Goal: Task Accomplishment & Management: Complete application form

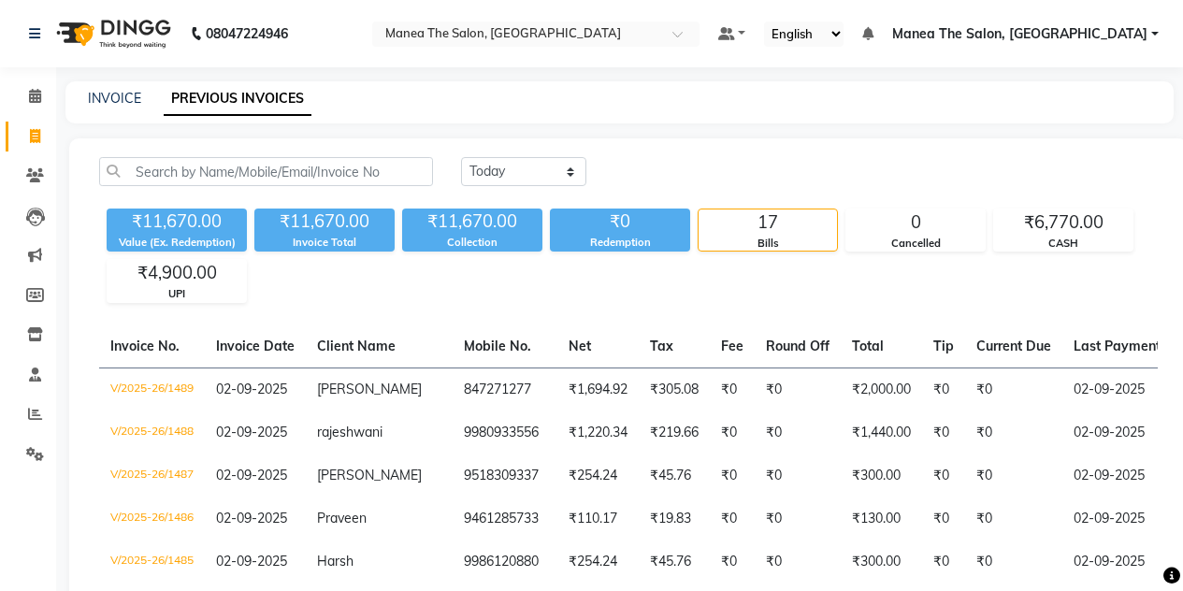
select select "[DATE]"
click at [103, 96] on link "INVOICE" at bounding box center [114, 98] width 53 height 17
select select "service"
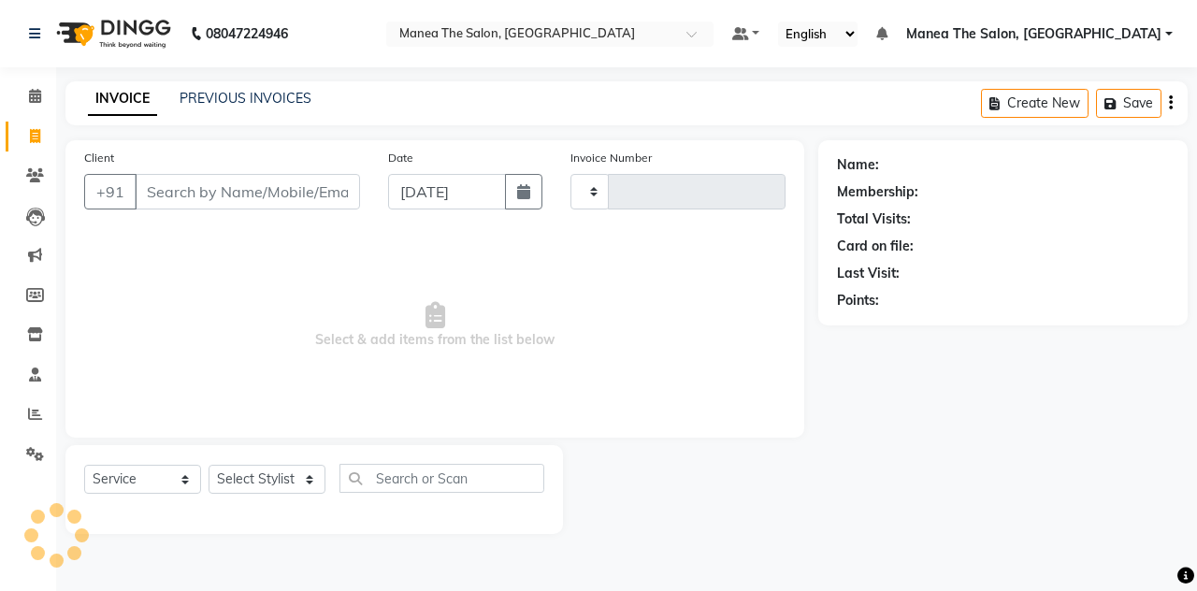
type input "1490"
select select "7688"
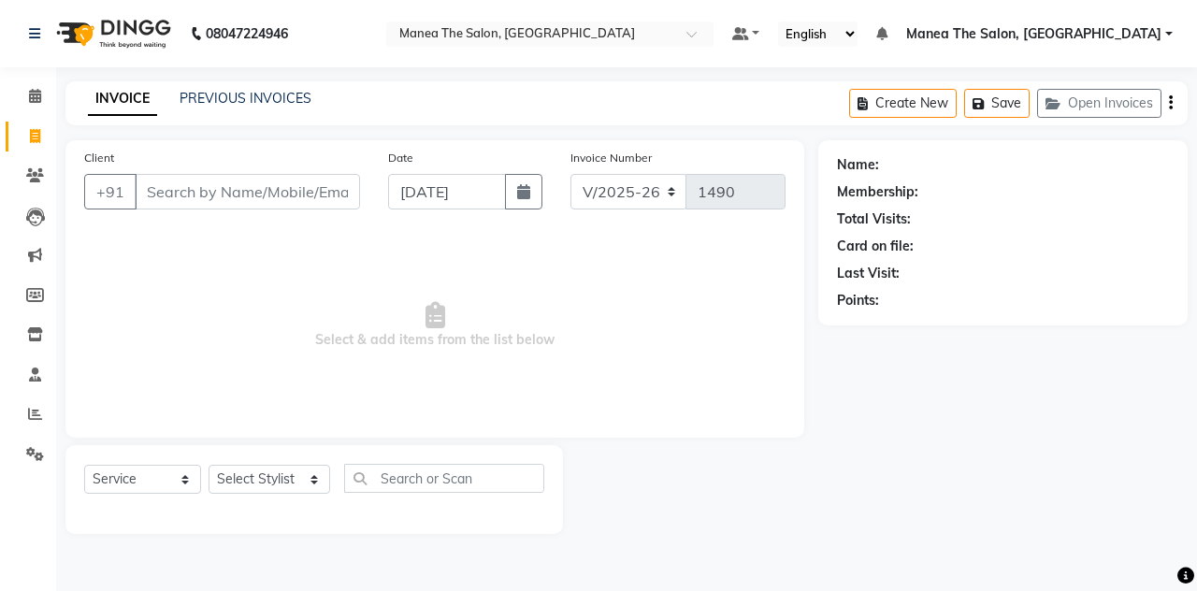
drag, startPoint x: 204, startPoint y: 184, endPoint x: 159, endPoint y: 216, distance: 55.0
click at [159, 216] on div "Client +91" at bounding box center [222, 186] width 304 height 77
click at [185, 181] on input "Client" at bounding box center [247, 192] width 225 height 36
type input "Resham"
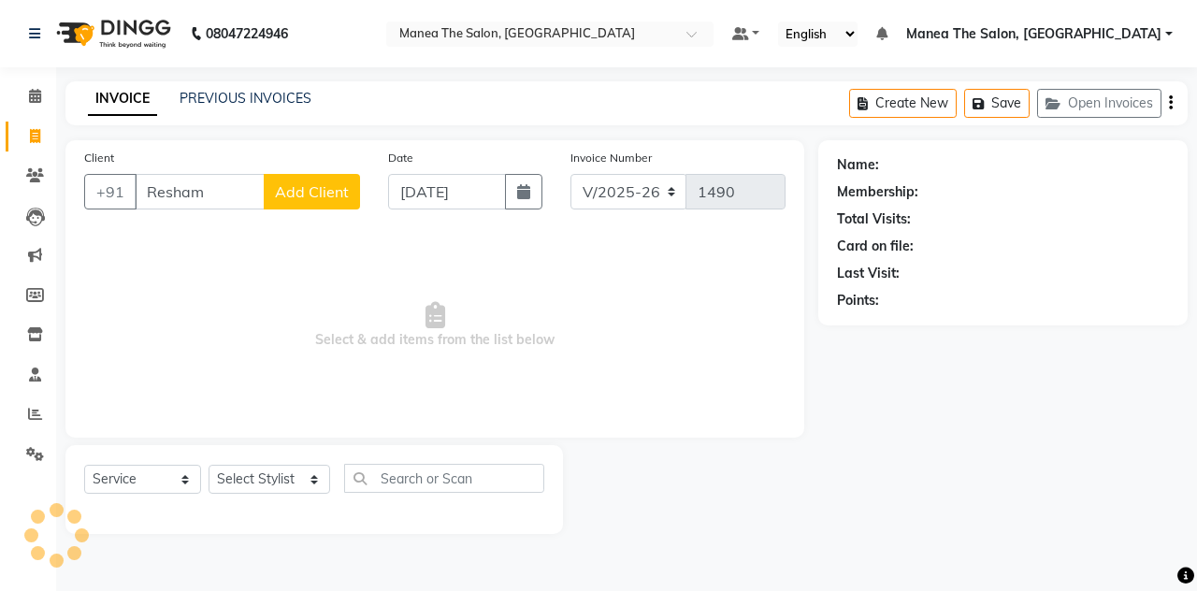
click at [297, 195] on span "Add Client" at bounding box center [312, 191] width 74 height 19
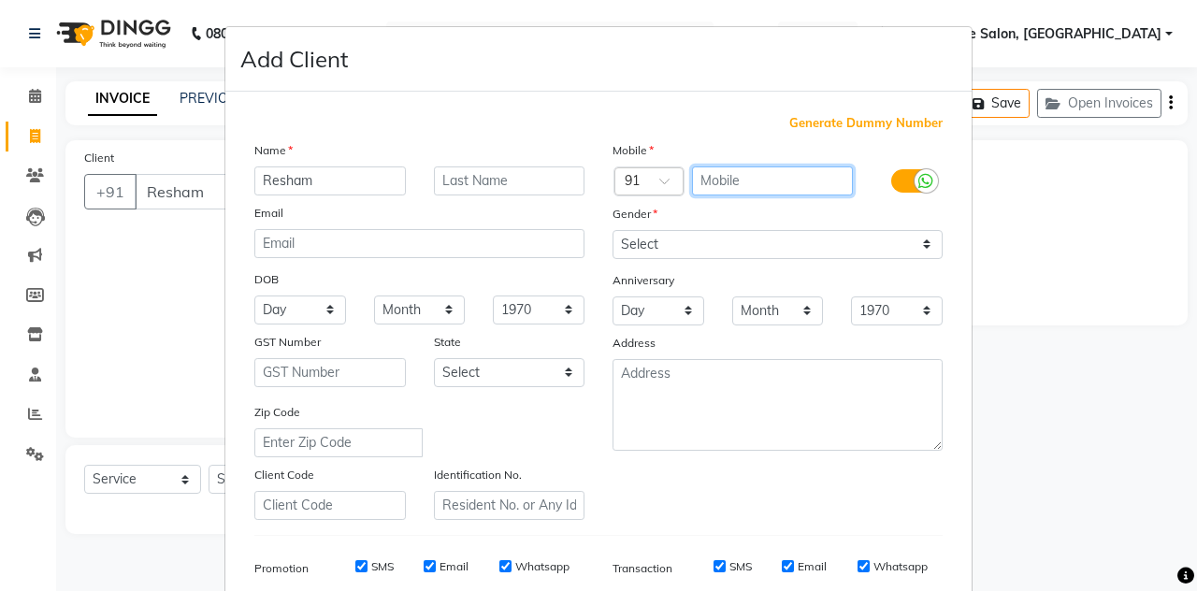
click at [716, 177] on input "text" at bounding box center [773, 180] width 162 height 29
type input "8618712300"
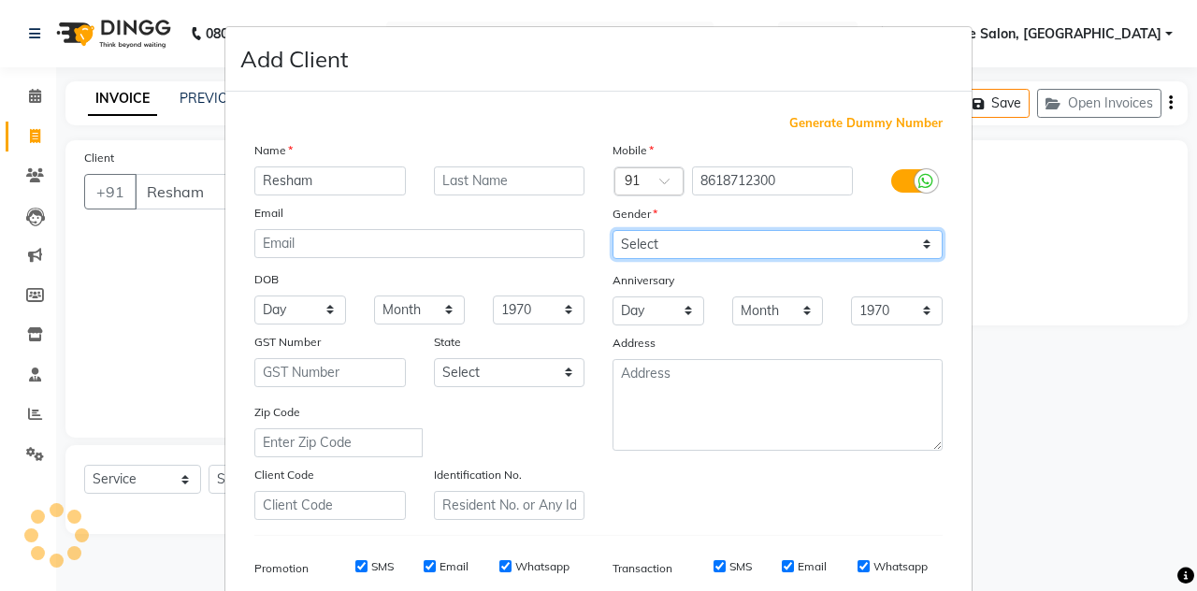
click at [728, 235] on select "Select [DEMOGRAPHIC_DATA] [DEMOGRAPHIC_DATA] Other Prefer Not To Say" at bounding box center [778, 244] width 330 height 29
select select "[DEMOGRAPHIC_DATA]"
click at [613, 230] on select "Select [DEMOGRAPHIC_DATA] [DEMOGRAPHIC_DATA] Other Prefer Not To Say" at bounding box center [778, 244] width 330 height 29
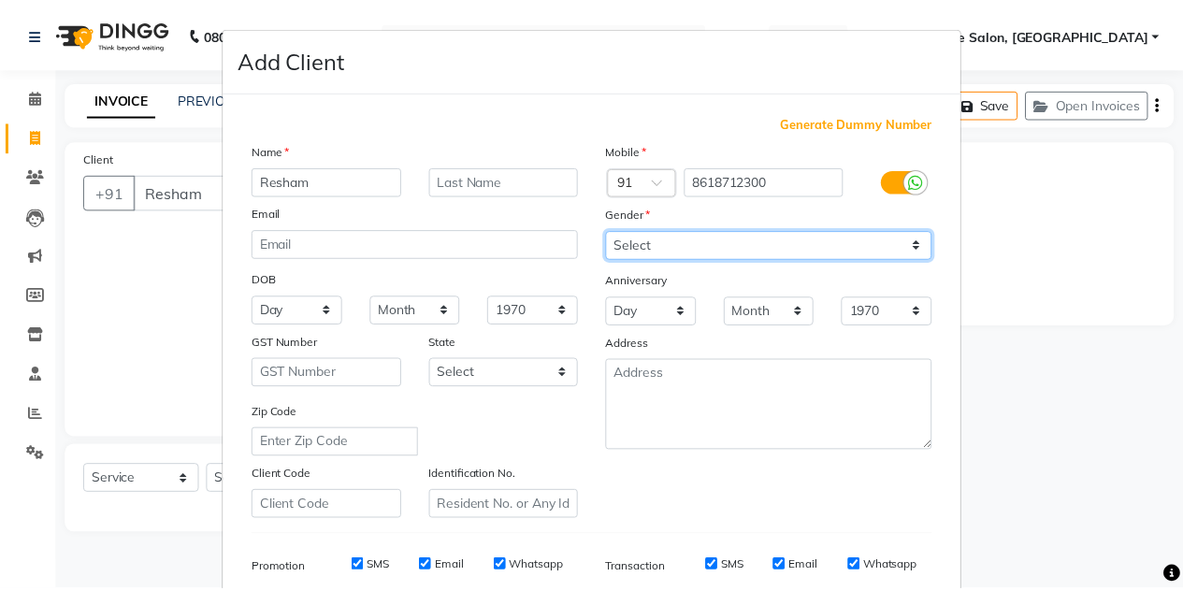
scroll to position [269, 0]
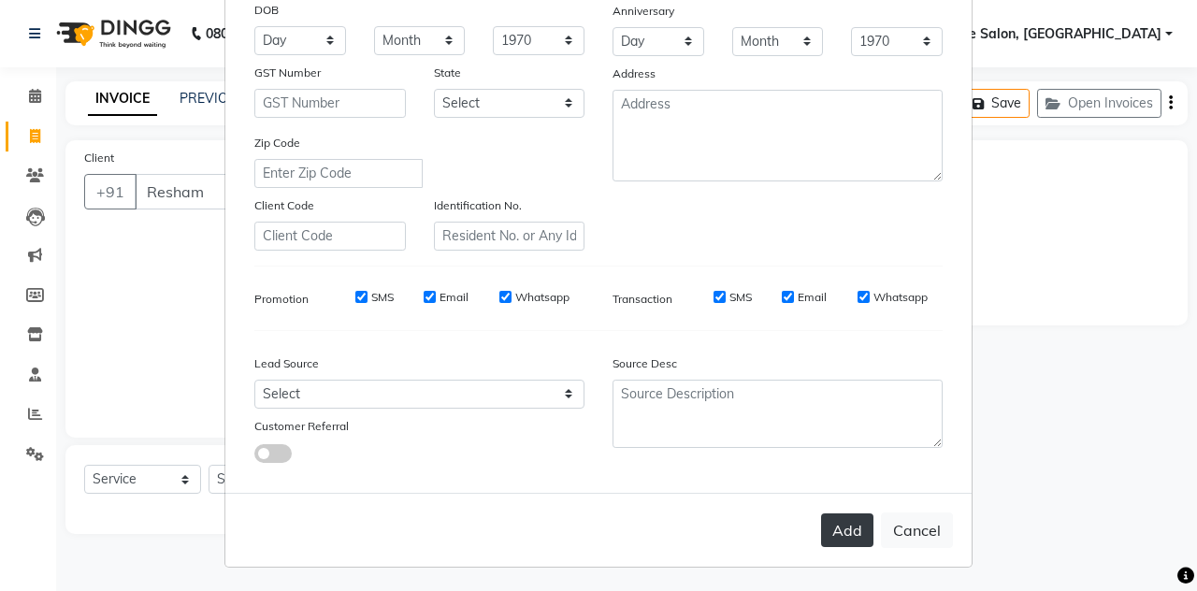
click at [834, 523] on button "Add" at bounding box center [847, 531] width 52 height 34
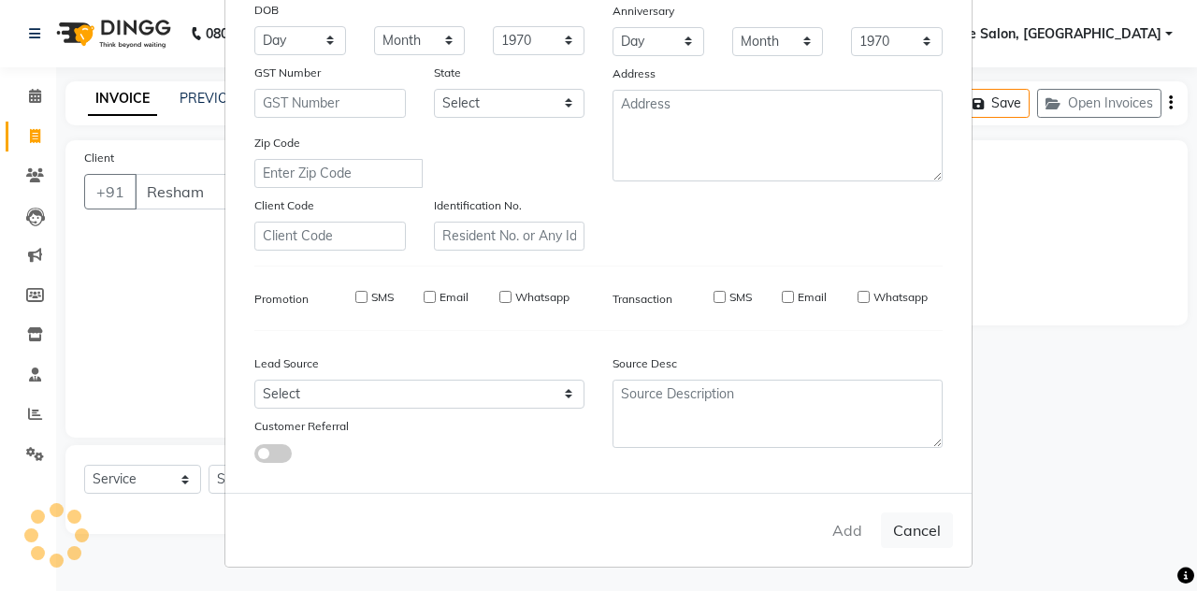
type input "8618712300"
select select
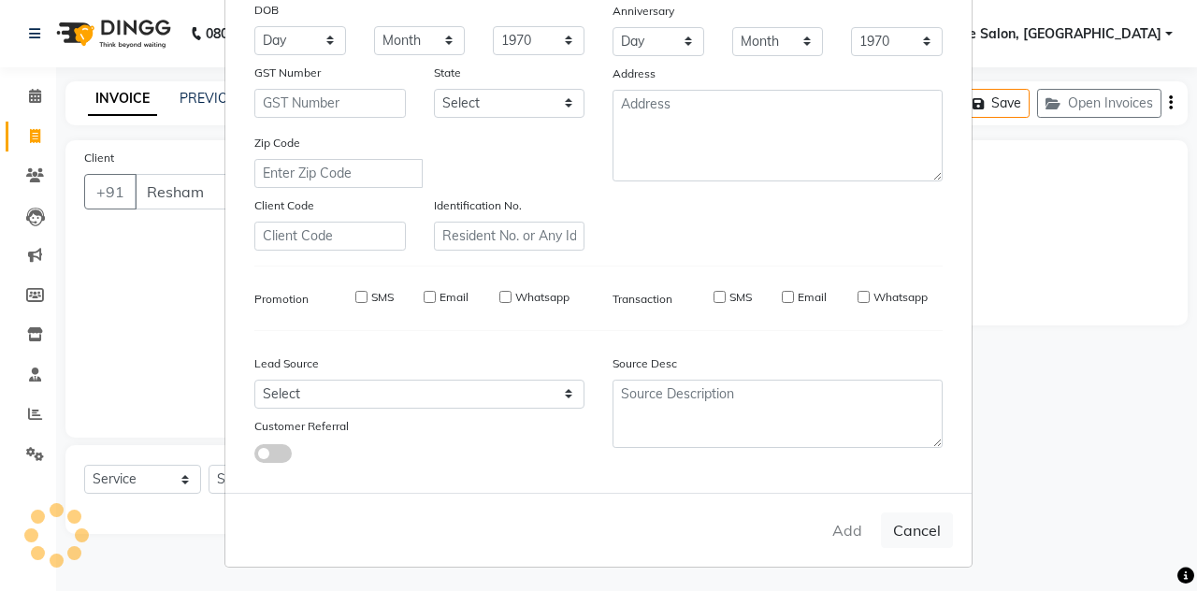
select select
checkbox input "false"
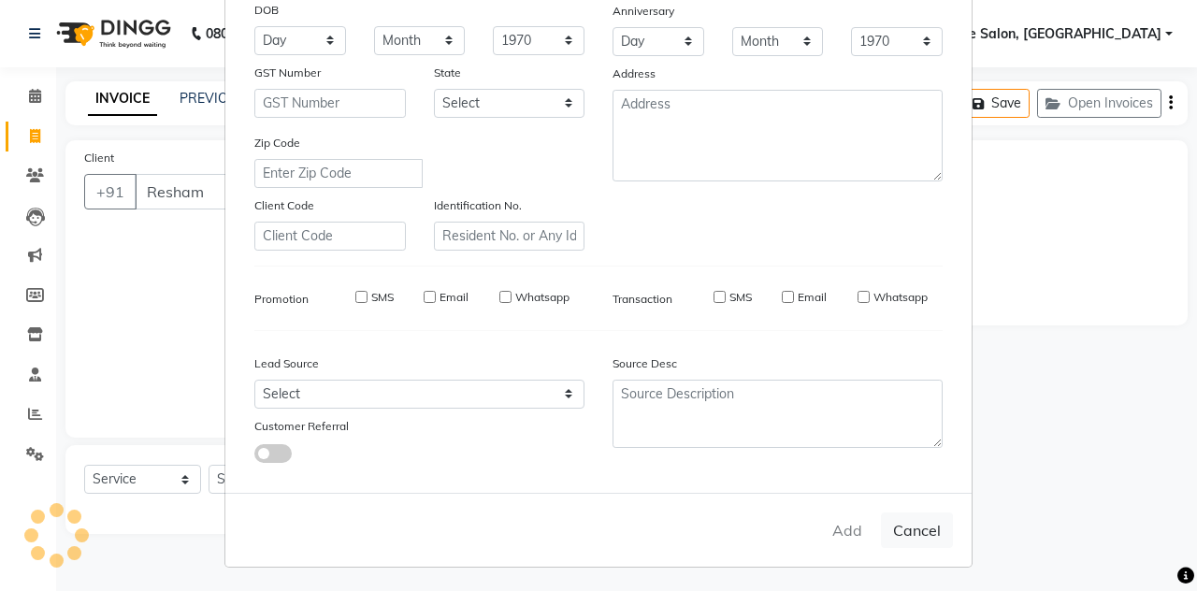
checkbox input "false"
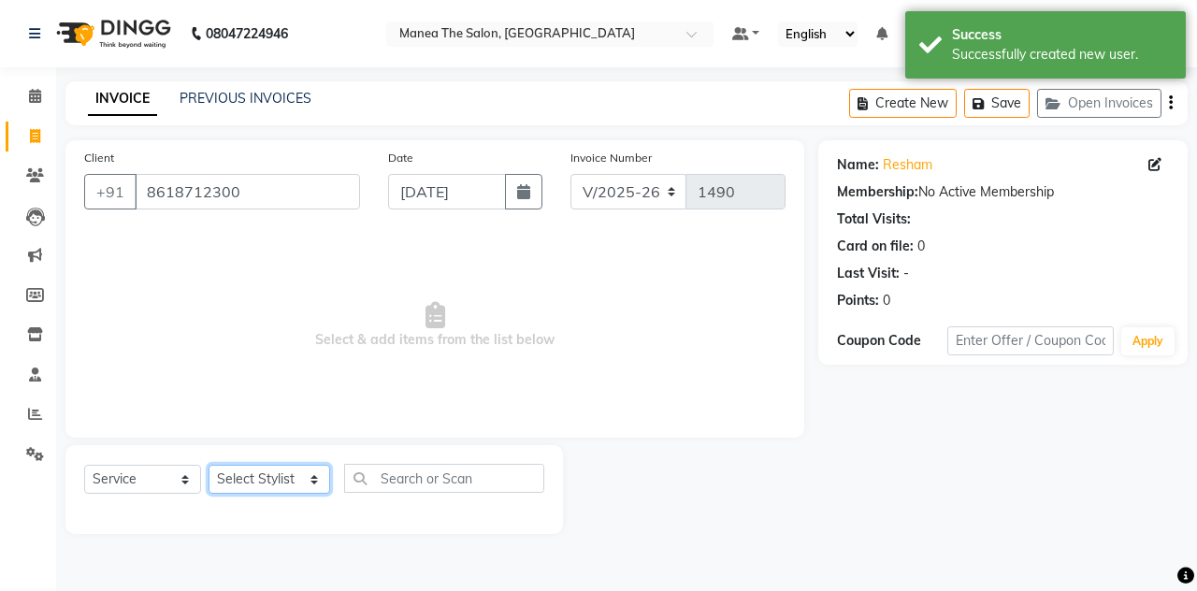
click at [305, 478] on select "Select Stylist aalam mahfuz [PERSON_NAME] [PERSON_NAME] The Salon, [GEOGRAPHIC_…" at bounding box center [270, 479] width 122 height 29
select select "89010"
click at [209, 465] on select "Select Stylist aalam mahfuz [PERSON_NAME] [PERSON_NAME] The Salon, [GEOGRAPHIC_…" at bounding box center [270, 479] width 122 height 29
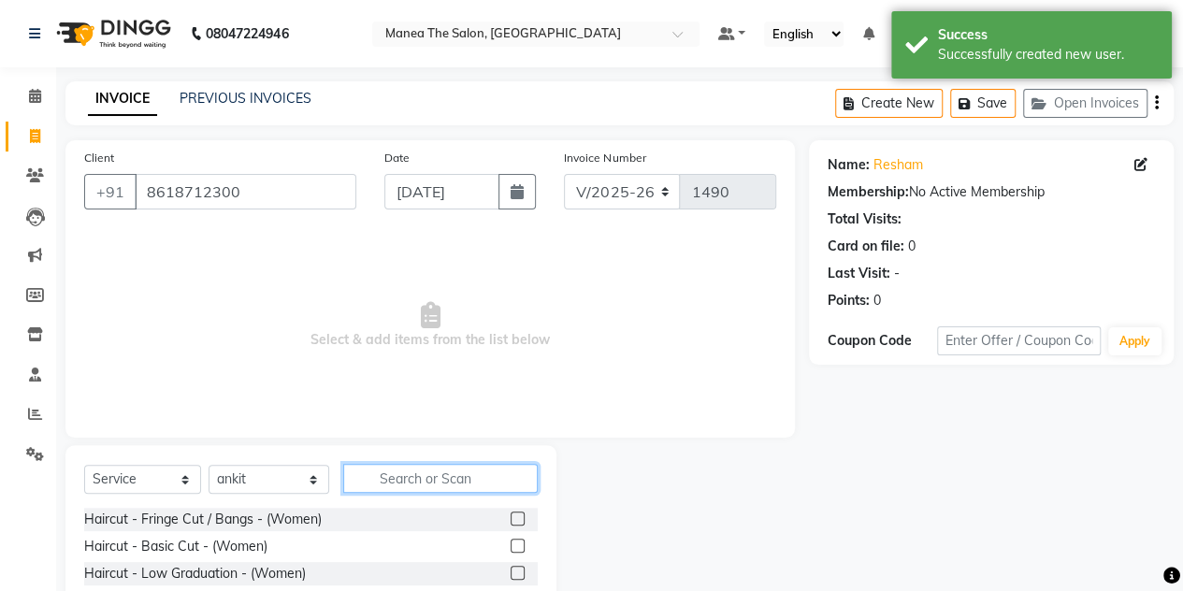
click at [423, 474] on input "text" at bounding box center [440, 478] width 195 height 29
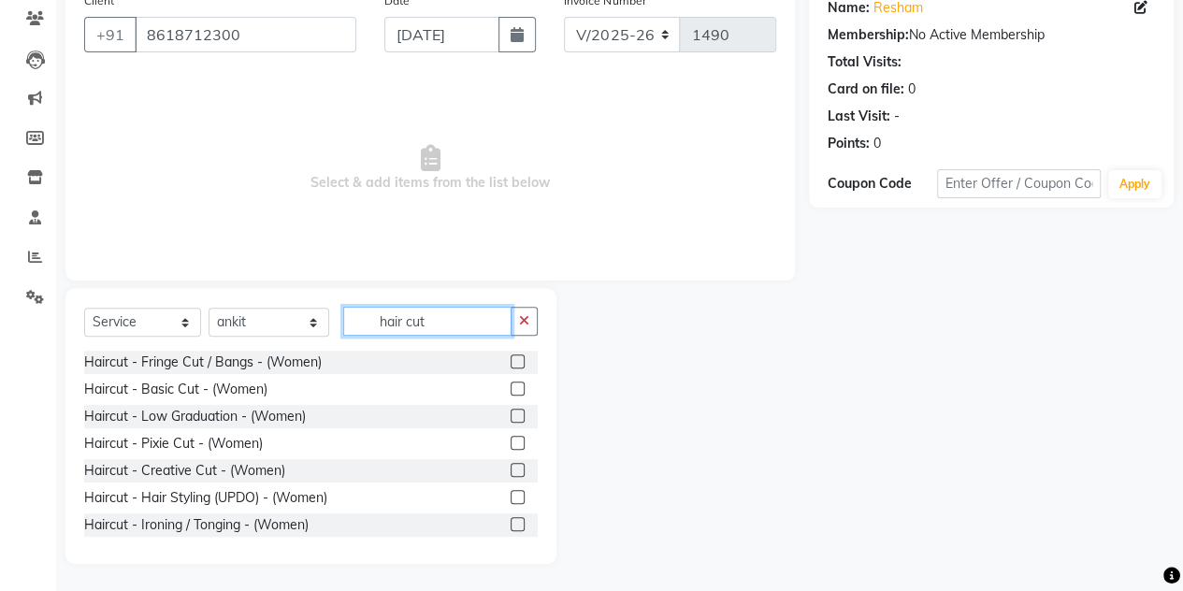
scroll to position [157, 0]
type input "hair cut"
click at [511, 439] on label at bounding box center [518, 443] width 14 height 14
click at [511, 439] on input "checkbox" at bounding box center [517, 444] width 12 height 12
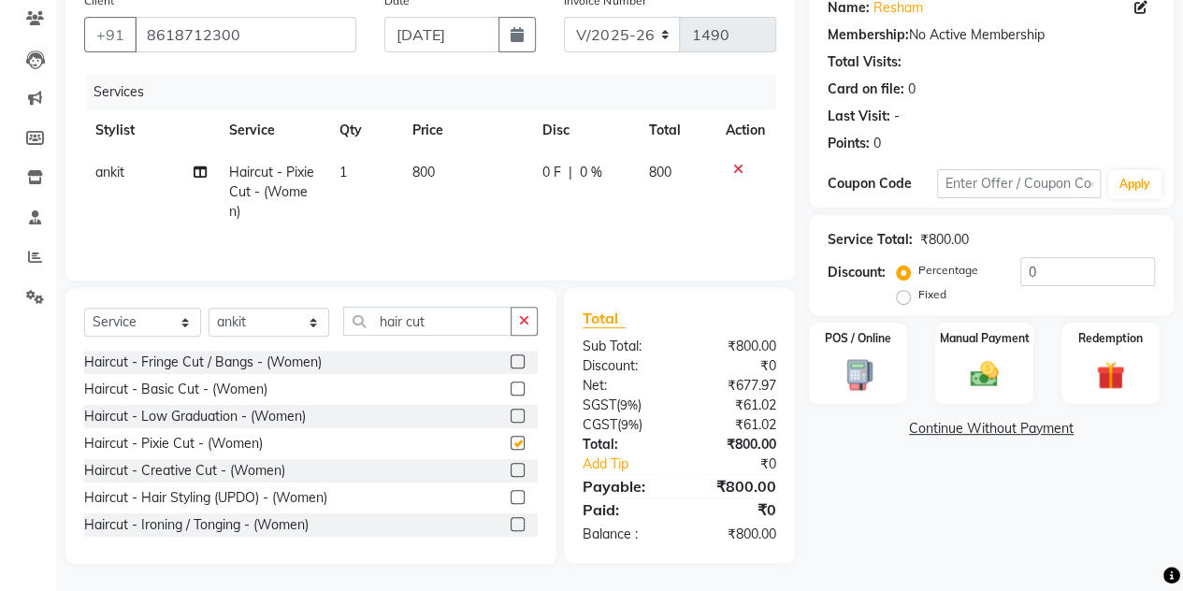
checkbox input "false"
click at [952, 359] on div "Manual Payment" at bounding box center [984, 363] width 102 height 85
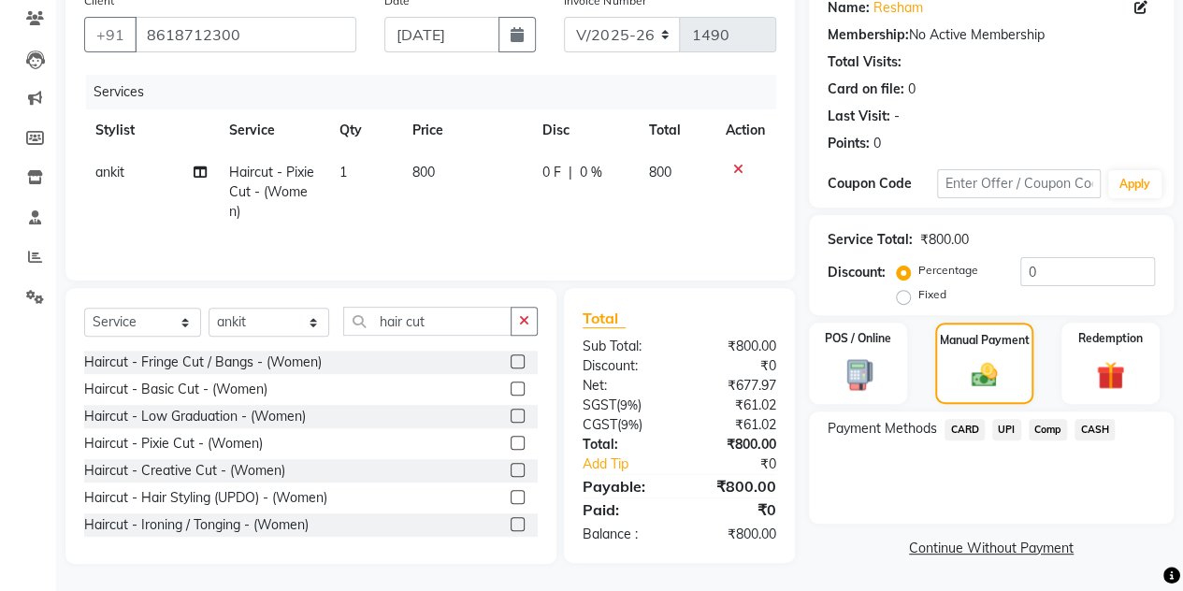
click at [1002, 427] on span "UPI" at bounding box center [1006, 430] width 29 height 22
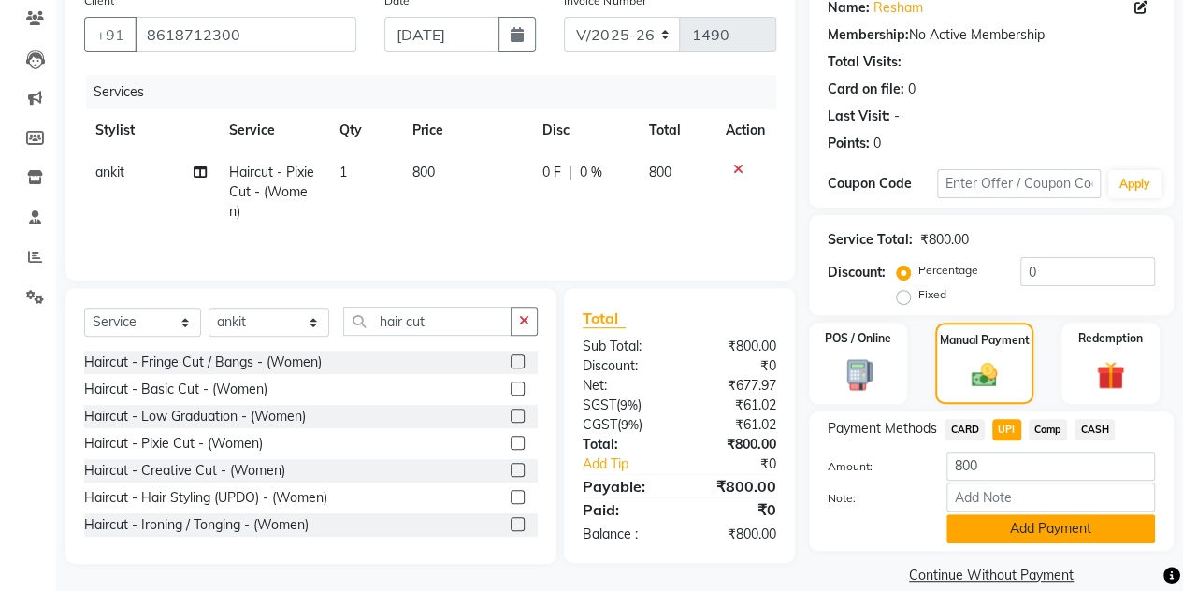
click at [990, 532] on button "Add Payment" at bounding box center [1051, 528] width 209 height 29
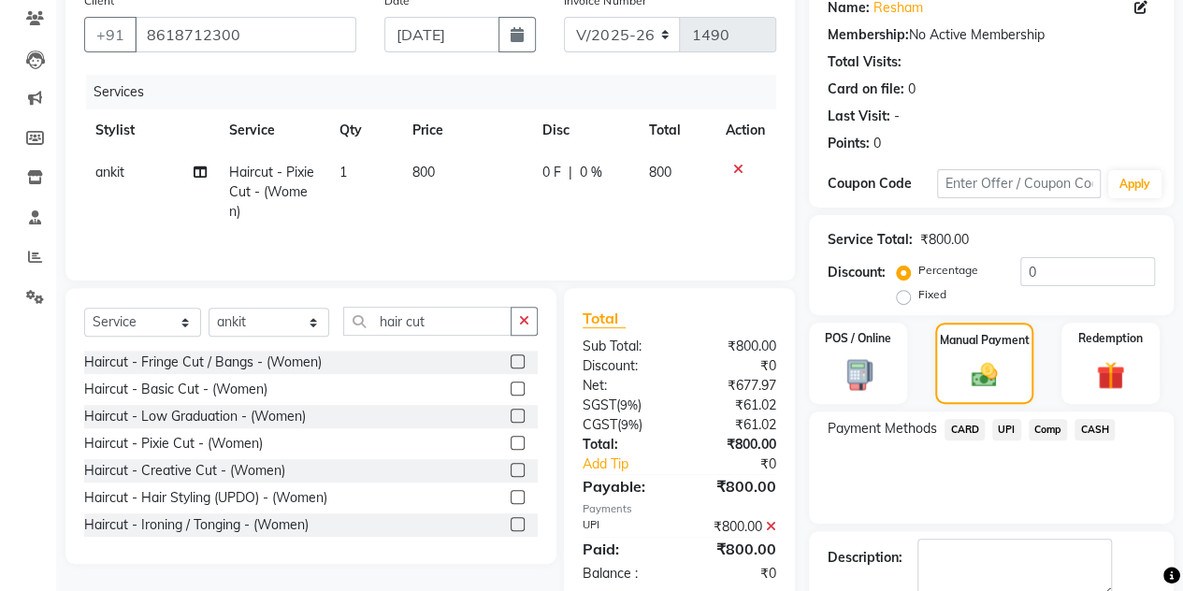
scroll to position [260, 0]
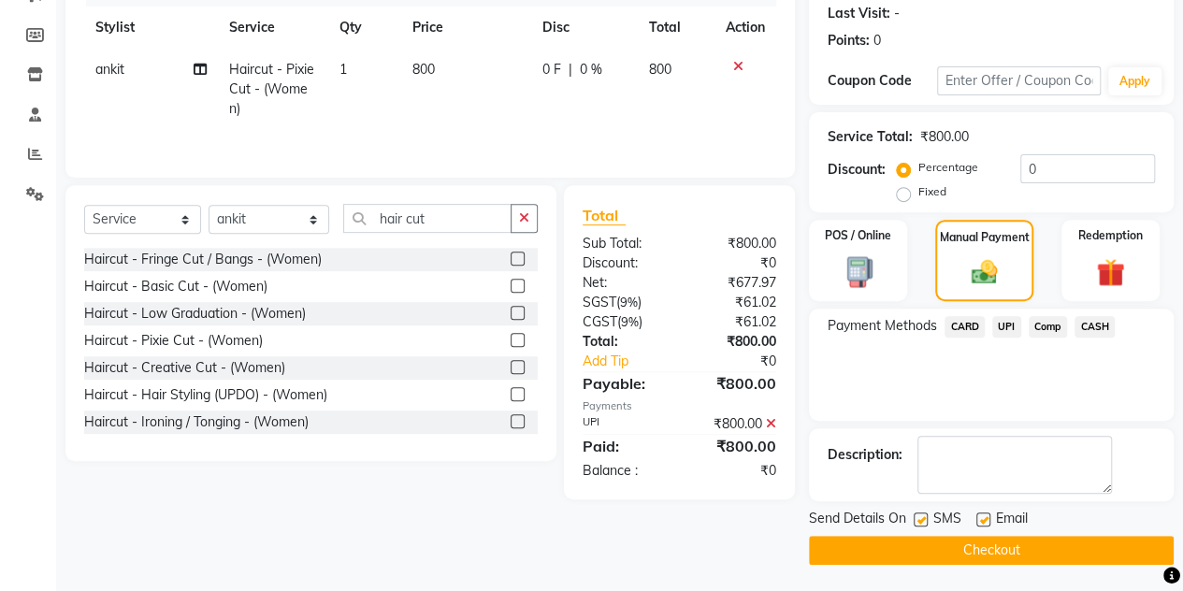
click at [977, 550] on button "Checkout" at bounding box center [991, 550] width 365 height 29
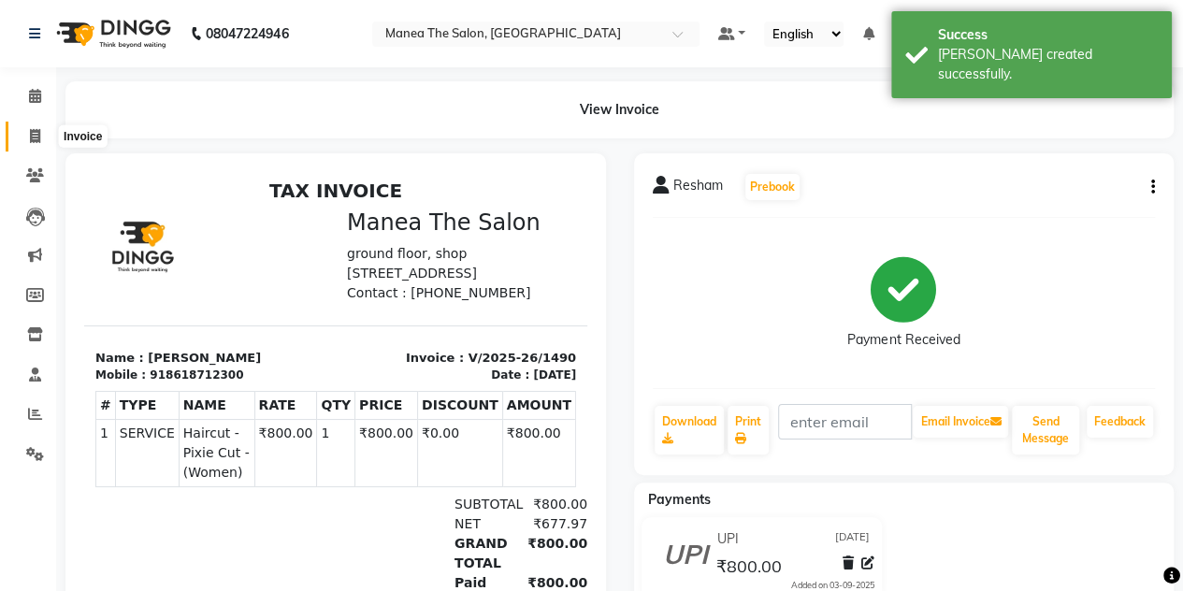
click at [38, 136] on icon at bounding box center [35, 136] width 10 height 14
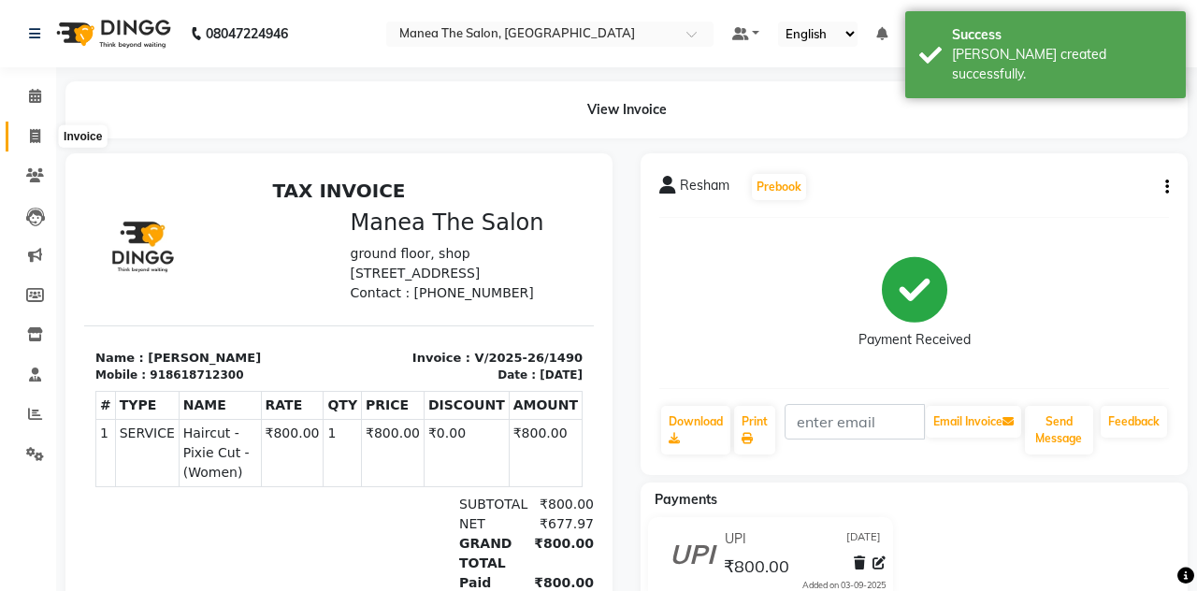
select select "7688"
select select "service"
